Goal: Information Seeking & Learning: Learn about a topic

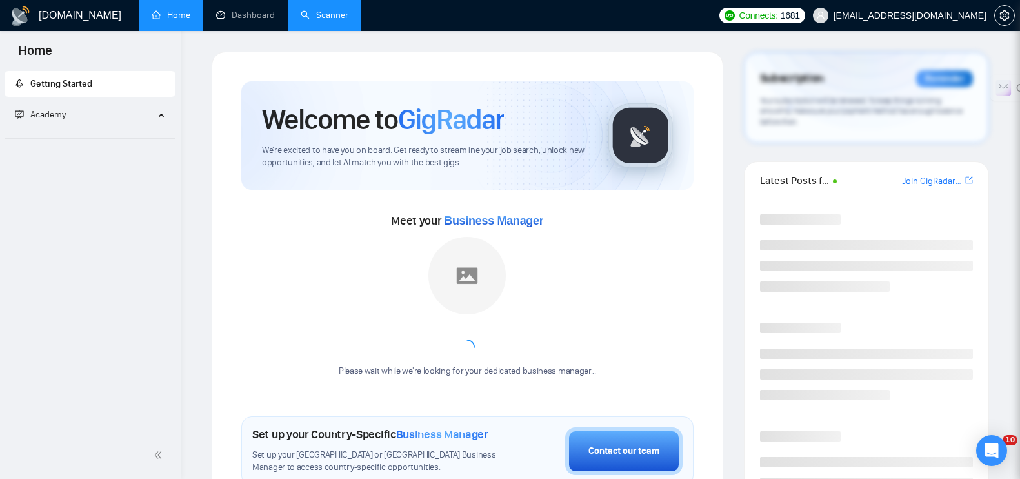
drag, startPoint x: 0, startPoint y: 0, endPoint x: 333, endPoint y: 21, distance: 333.7
click at [333, 21] on link "Scanner" at bounding box center [325, 15] width 48 height 11
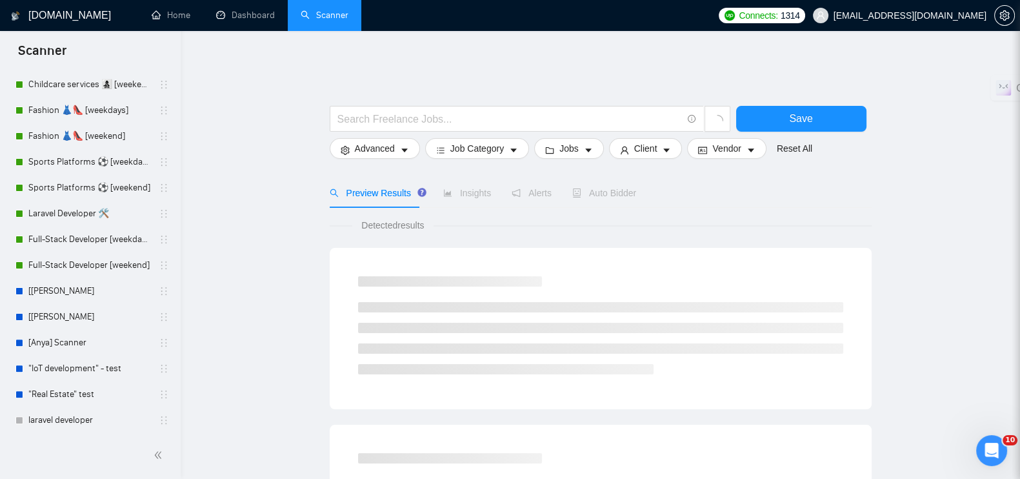
scroll to position [501, 0]
click at [67, 238] on link "Full-Stack Developer [weekdays]" at bounding box center [89, 238] width 123 height 26
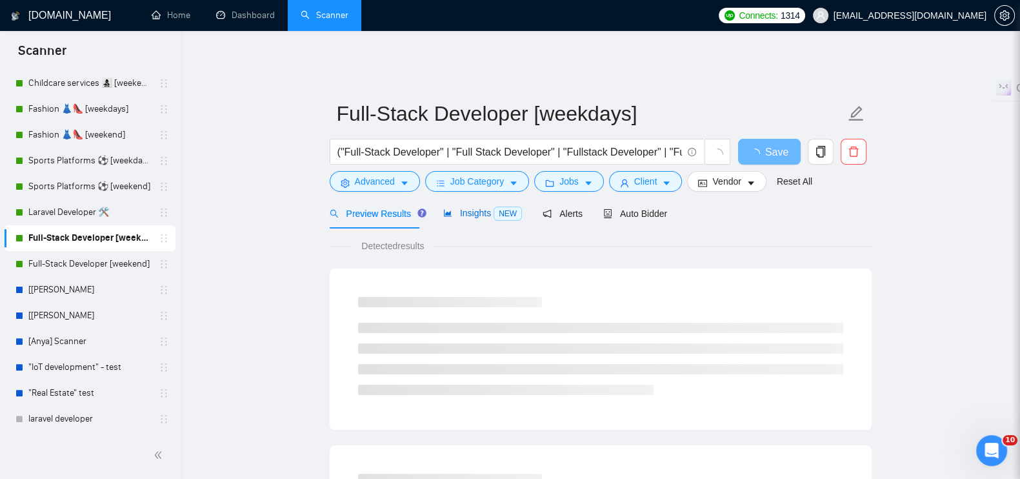
click at [472, 208] on span "Insights NEW" at bounding box center [482, 213] width 79 height 10
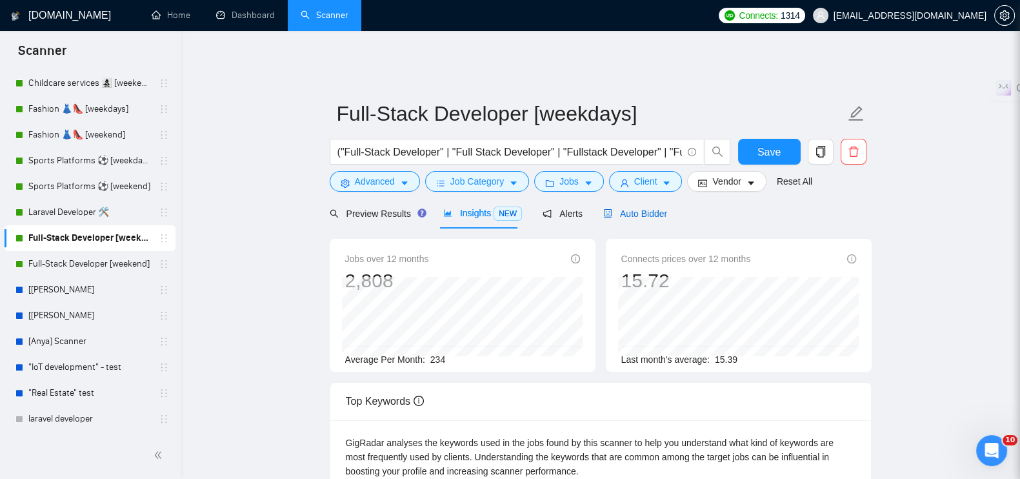
click at [628, 208] on span "Auto Bidder" at bounding box center [635, 213] width 64 height 10
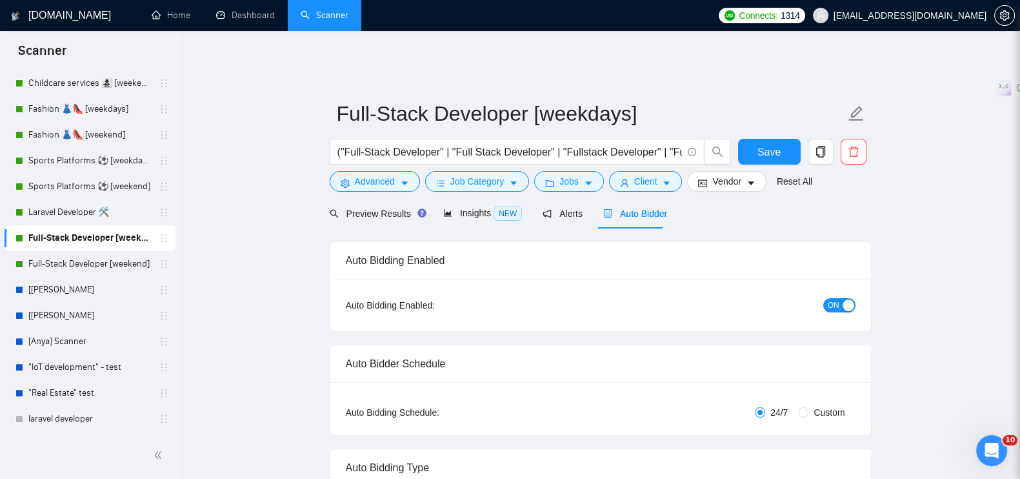
scroll to position [645, 0]
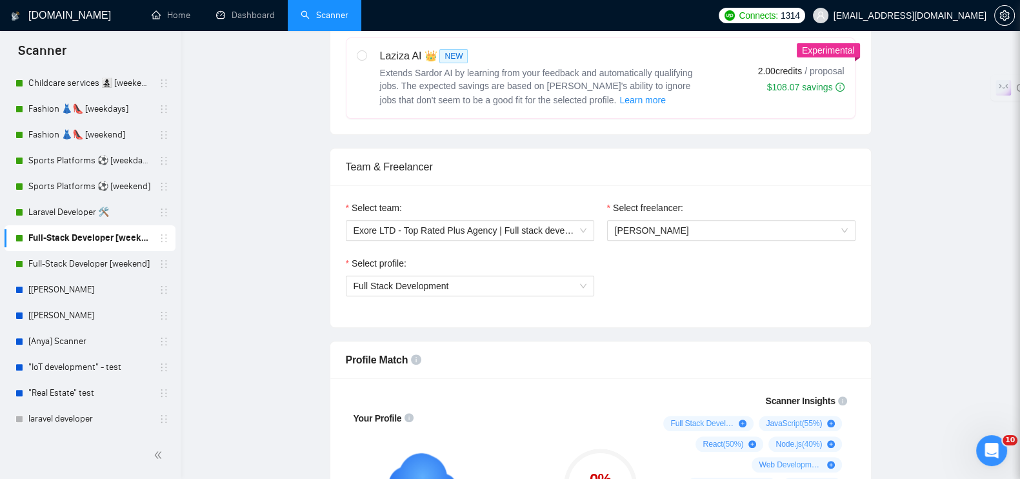
radio input "false"
radio input "true"
checkbox input "true"
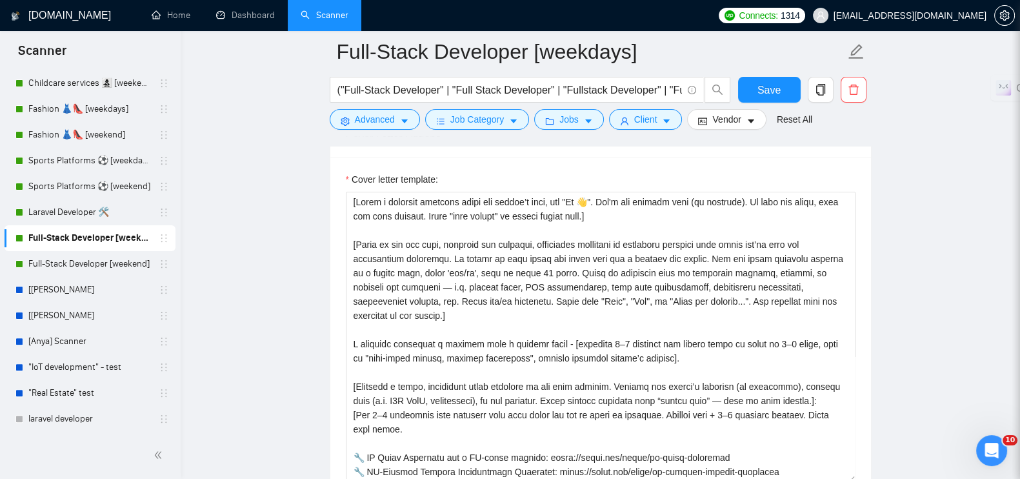
scroll to position [1694, 0]
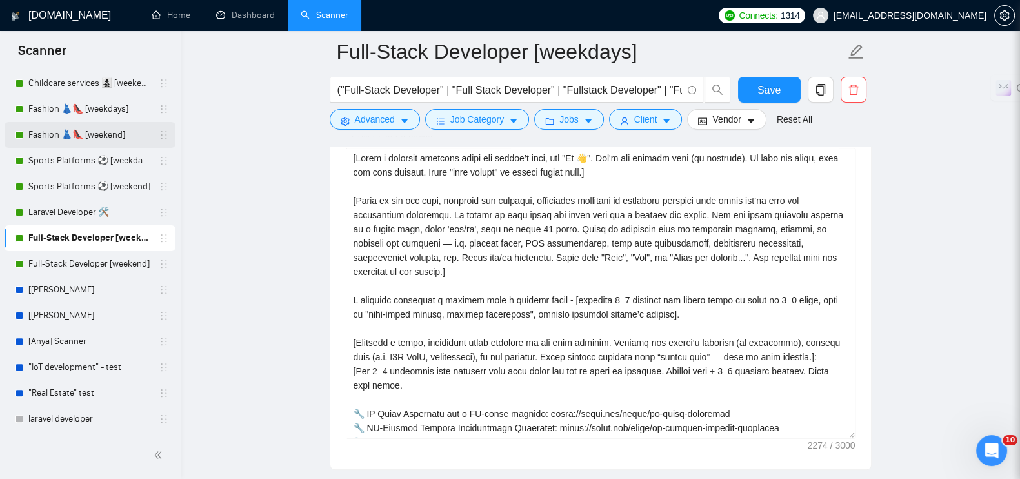
click at [43, 125] on link "Fashion 👗👠 [weekend]" at bounding box center [89, 135] width 123 height 26
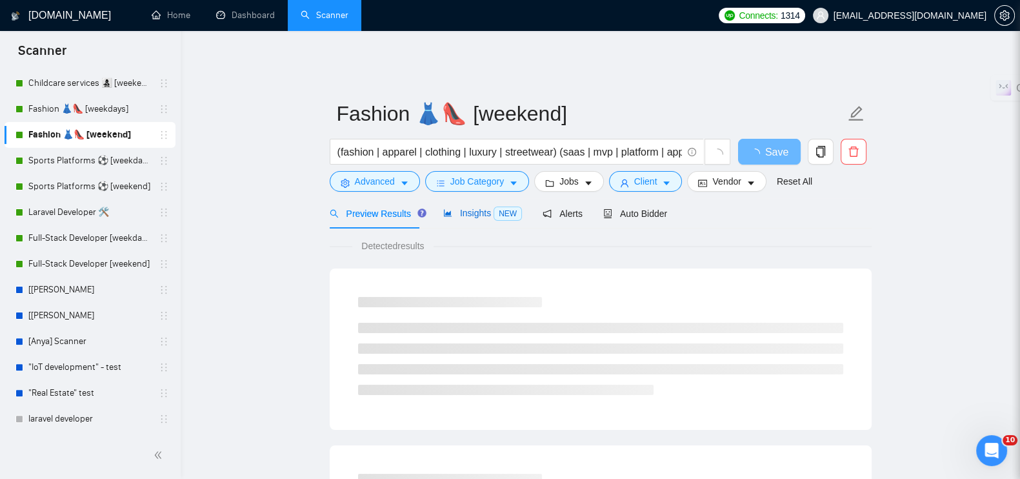
click at [474, 208] on span "Insights NEW" at bounding box center [482, 213] width 79 height 10
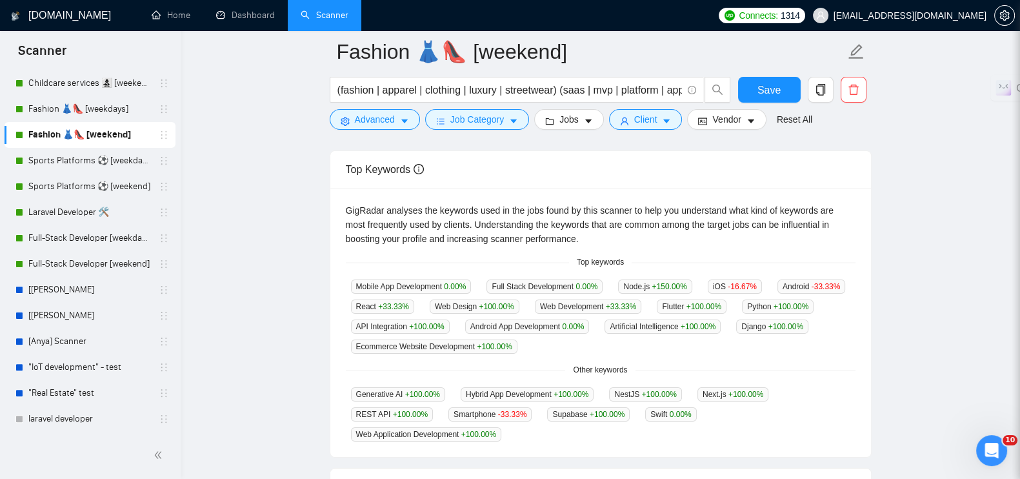
scroll to position [322, 0]
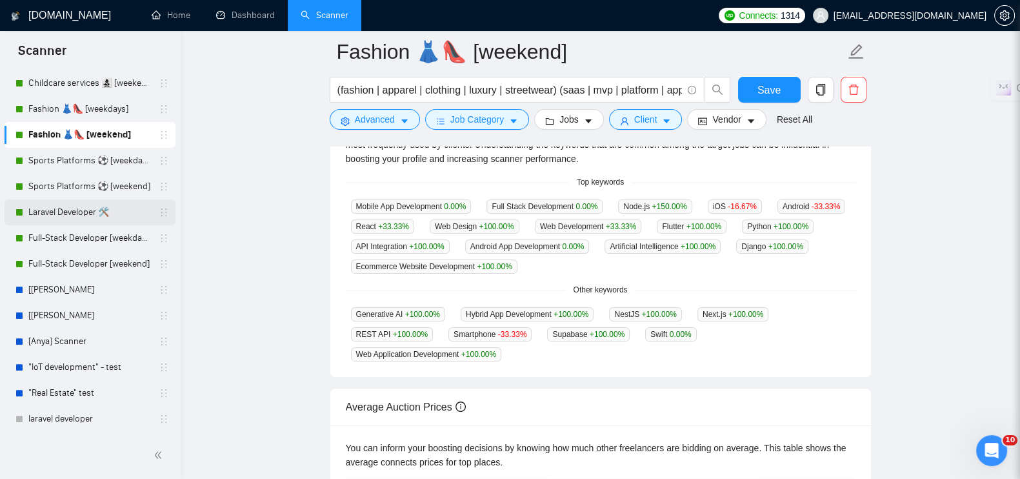
click at [79, 210] on link "Laravel Developer 🛠️" at bounding box center [89, 212] width 123 height 26
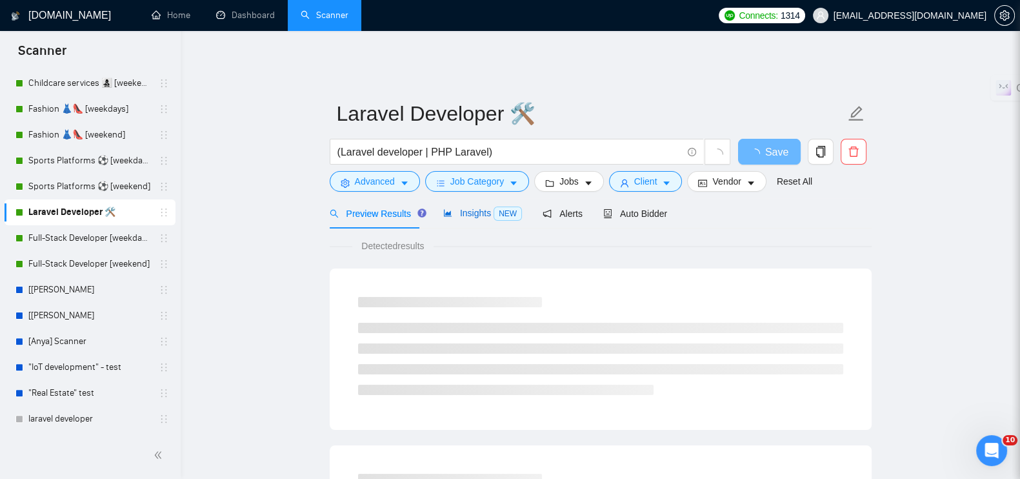
click at [474, 208] on span "Insights NEW" at bounding box center [482, 213] width 79 height 10
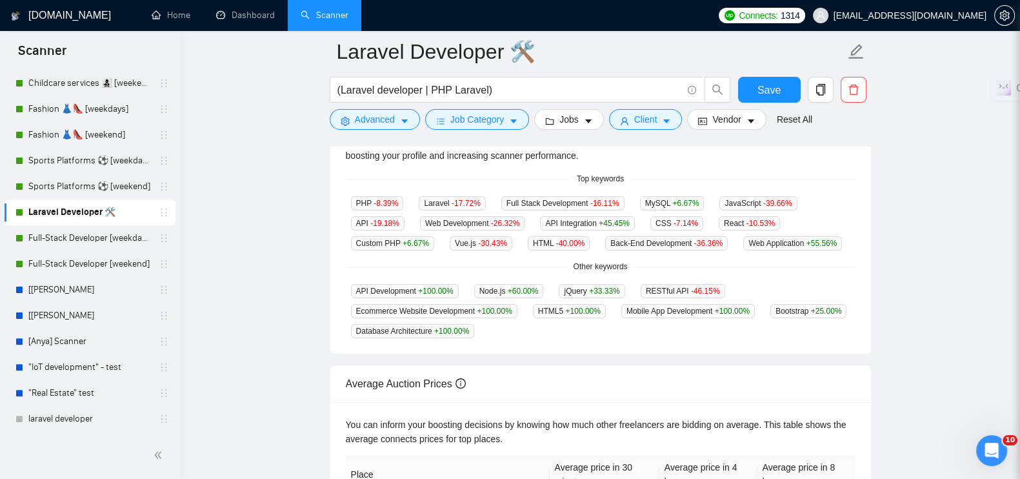
scroll to position [242, 0]
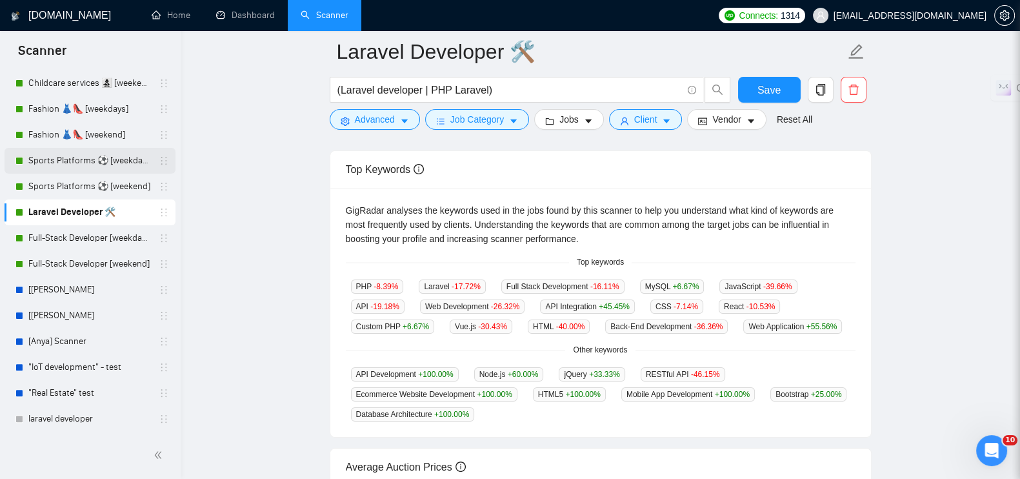
click at [76, 153] on link "Sports Platforms ⚽️ [weekdays]" at bounding box center [89, 161] width 123 height 26
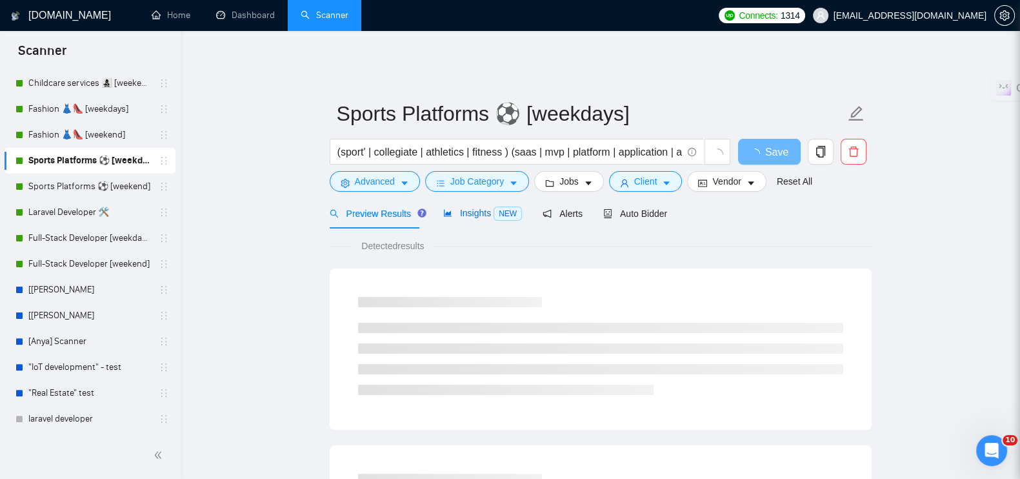
click at [474, 210] on div "Insights NEW" at bounding box center [482, 213] width 79 height 15
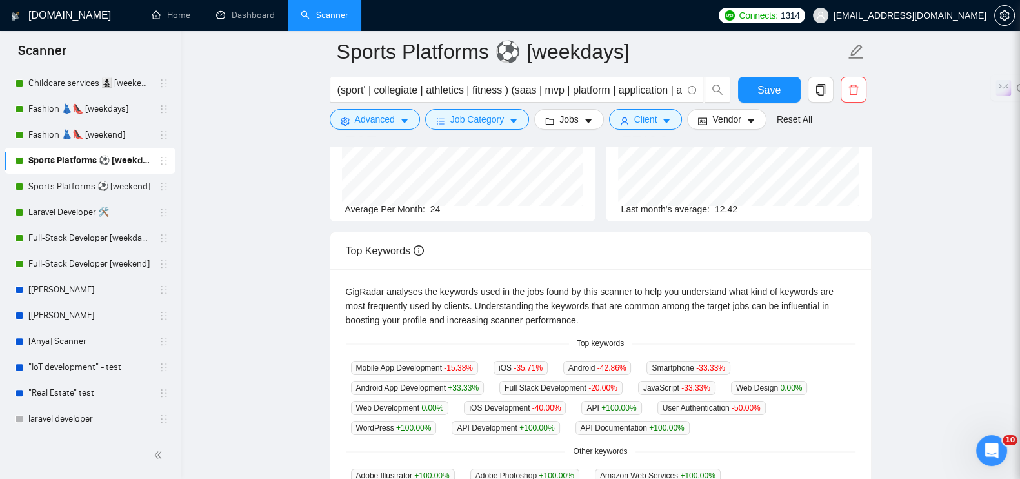
scroll to position [322, 0]
